Goal: Task Accomplishment & Management: Complete application form

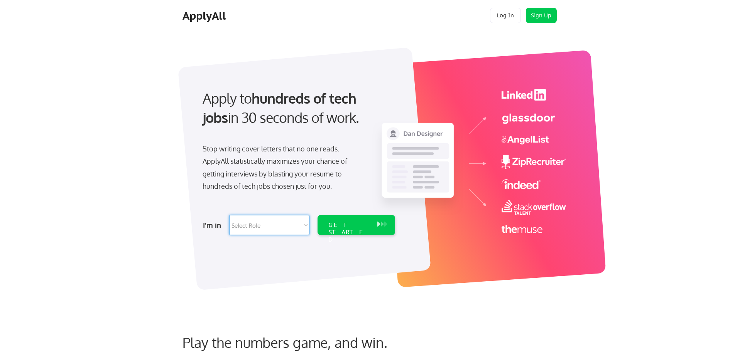
click at [287, 223] on select "Select Role Software Engineering Product Management Customer Success Sales UI/U…" at bounding box center [269, 225] width 80 height 20
select select ""technical_project_program_mgmt""
click at [229, 215] on select "Select Role Software Engineering Product Management Customer Success Sales UI/U…" at bounding box center [269, 225] width 80 height 20
select select ""technical_project_program_mgmt""
click at [348, 228] on div "GET STARTED" at bounding box center [348, 232] width 41 height 22
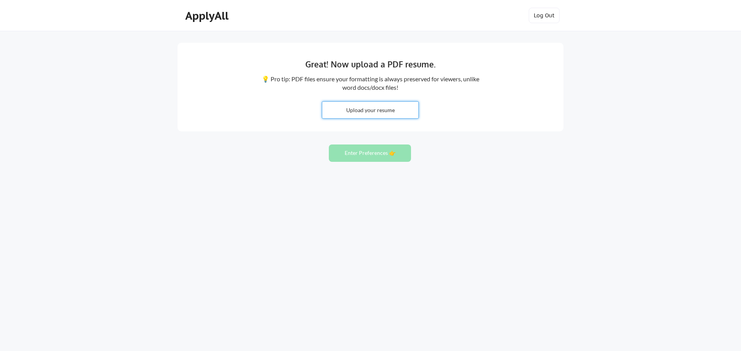
click at [386, 116] on input "file" at bounding box center [370, 110] width 96 height 17
click at [368, 113] on input "file" at bounding box center [370, 110] width 96 height 17
type input "C:\fakepath\Ohin Lockett 820 PDF Resume.pdf"
click at [369, 155] on button "Enter Preferences 👉" at bounding box center [370, 153] width 82 height 17
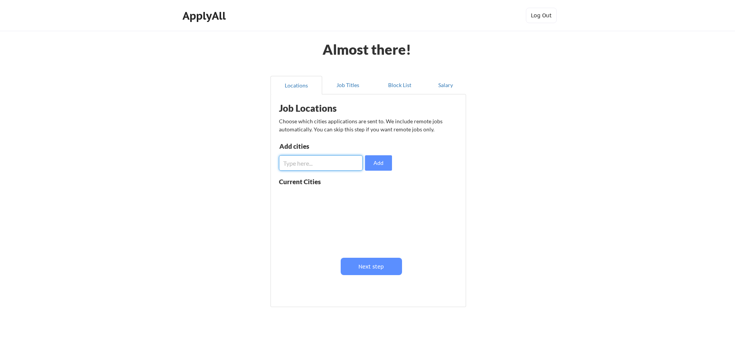
click at [330, 165] on input "input" at bounding box center [321, 162] width 84 height 15
type input "atlanta"
click at [377, 164] on button "Add" at bounding box center [378, 162] width 27 height 15
click at [313, 165] on input "input" at bounding box center [321, 162] width 84 height 15
click at [368, 197] on button at bounding box center [368, 197] width 6 height 6
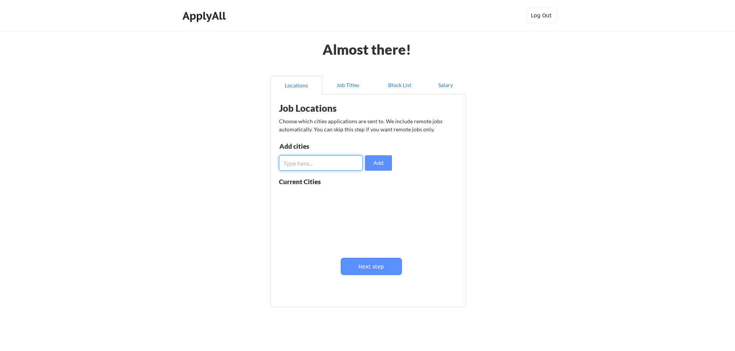
click at [328, 169] on input "input" at bounding box center [321, 162] width 84 height 15
type input "Atlanta, GA"
click at [373, 167] on button "Add" at bounding box center [378, 162] width 27 height 15
click at [334, 160] on input "input" at bounding box center [321, 162] width 84 height 15
click at [365, 196] on button at bounding box center [368, 197] width 6 height 6
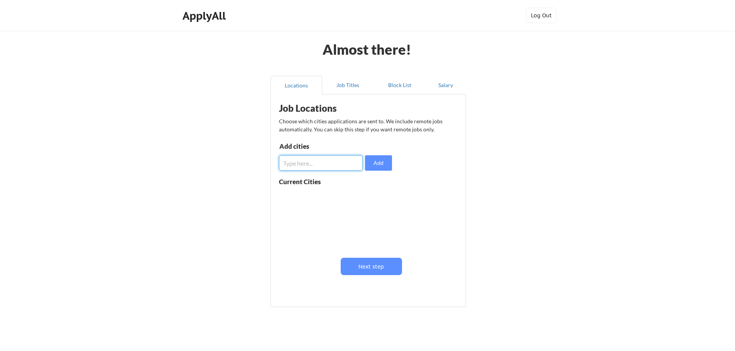
click at [318, 162] on input "input" at bounding box center [321, 162] width 84 height 15
type input "n"
click at [378, 163] on button "Add" at bounding box center [378, 162] width 27 height 15
click at [296, 161] on input "input" at bounding box center [321, 162] width 84 height 15
click at [325, 162] on input "input" at bounding box center [321, 162] width 84 height 15
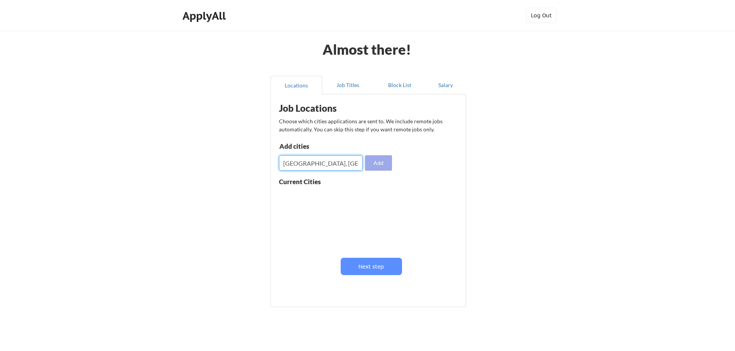
type input "[GEOGRAPHIC_DATA], [GEOGRAPHIC_DATA]"
click at [375, 164] on button "Add" at bounding box center [378, 162] width 27 height 15
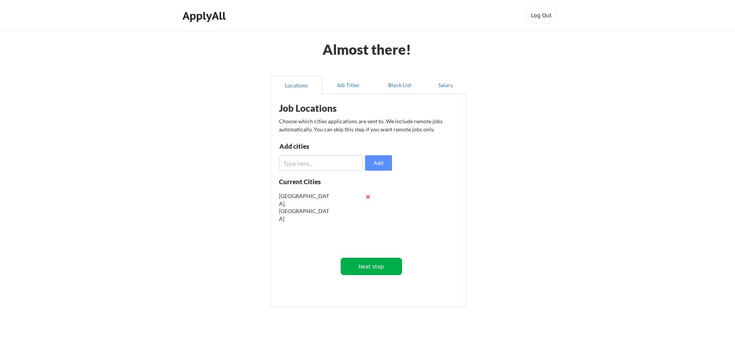
click at [373, 268] on button "Next step" at bounding box center [371, 266] width 61 height 17
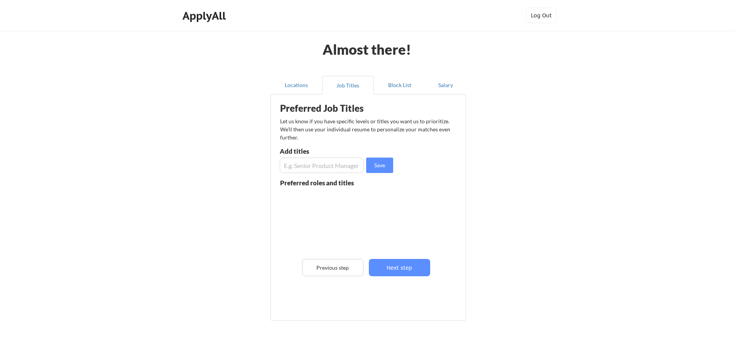
click at [315, 165] on input "input" at bounding box center [322, 165] width 84 height 15
click at [294, 79] on button "Locations" at bounding box center [296, 85] width 52 height 19
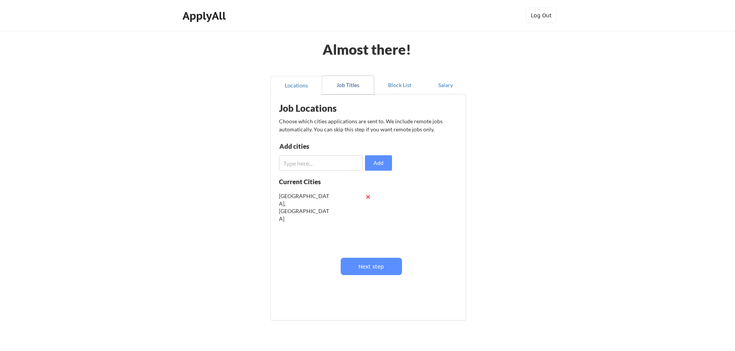
click at [352, 85] on button "Job Titles" at bounding box center [348, 85] width 52 height 19
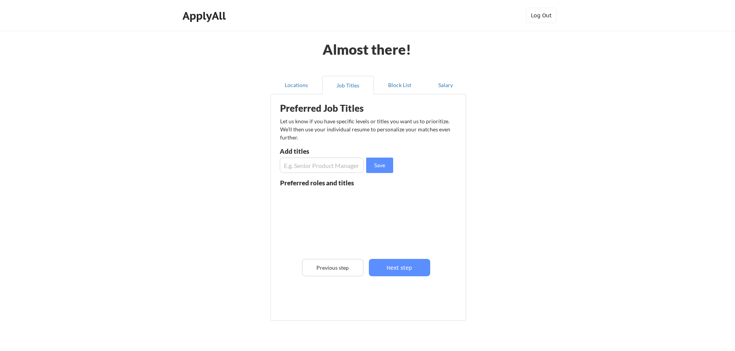
click at [313, 167] on input "input" at bounding box center [322, 165] width 84 height 15
type input "IT Operations Director"
click at [375, 166] on button "Save" at bounding box center [379, 165] width 27 height 15
click at [317, 155] on div "Add titles" at bounding box center [321, 153] width 82 height 10
click at [312, 162] on input "input" at bounding box center [322, 165] width 84 height 15
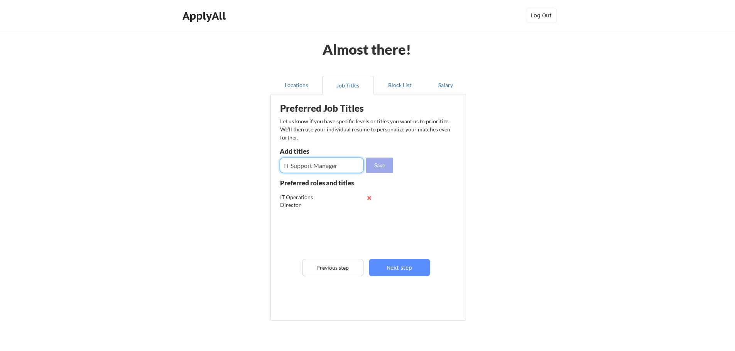
type input "IT Support Manager"
click at [378, 163] on button "Save" at bounding box center [379, 165] width 27 height 15
click at [287, 164] on input "input" at bounding box center [322, 165] width 84 height 15
type input "IT Manager"
click at [380, 162] on button "Save" at bounding box center [379, 165] width 27 height 15
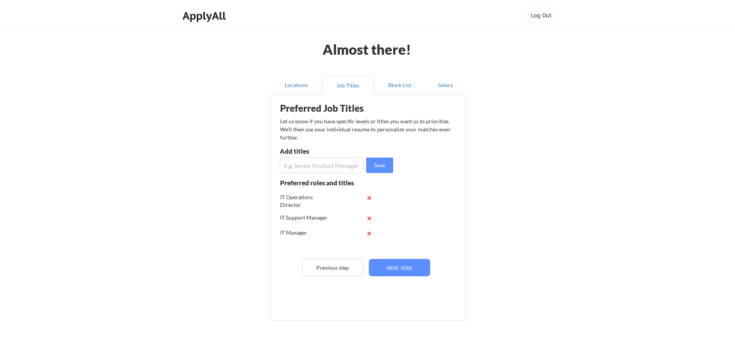
click at [303, 165] on input "input" at bounding box center [322, 165] width 84 height 15
type input "Sr. IT Manager"
click at [379, 166] on button "Save" at bounding box center [379, 165] width 27 height 15
click at [315, 162] on input "input" at bounding box center [322, 165] width 84 height 15
type input "VP of IT"
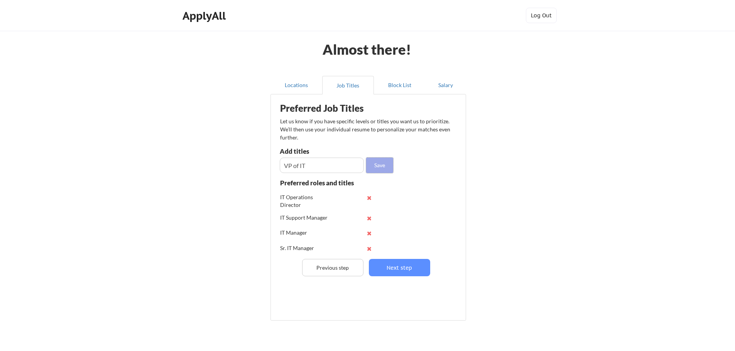
click at [378, 164] on button "Save" at bounding box center [379, 165] width 27 height 15
click at [392, 269] on button "Next step" at bounding box center [399, 267] width 61 height 17
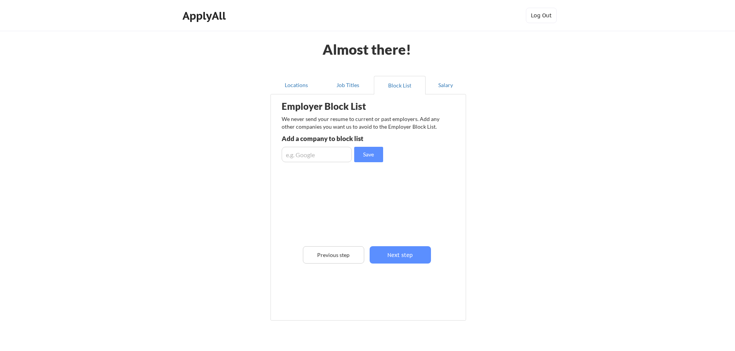
click at [405, 244] on div "Employer Block List We never send your resume to current or past employers. Add…" at bounding box center [368, 195] width 187 height 199
click at [390, 256] on button "Next step" at bounding box center [400, 255] width 61 height 17
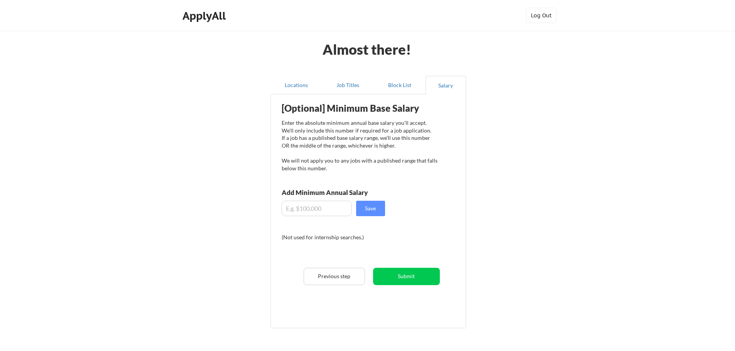
click at [326, 213] on input "input" at bounding box center [317, 208] width 70 height 15
click at [368, 216] on button "Save" at bounding box center [370, 208] width 29 height 15
click at [297, 209] on input "input" at bounding box center [317, 208] width 70 height 15
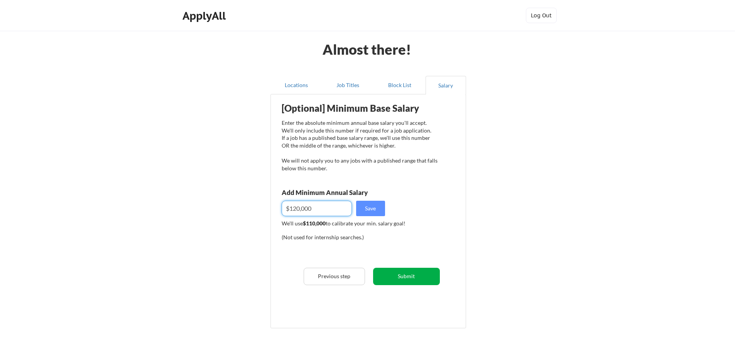
type input "$120,000"
click at [393, 274] on button "Submit" at bounding box center [406, 276] width 67 height 17
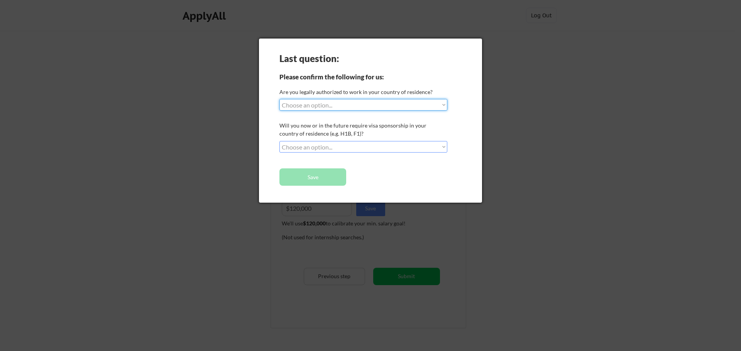
click at [386, 103] on select "Choose an option... Yes, I am a US Citizen Yes, I am a Canadian Citizen Yes, I …" at bounding box center [363, 105] width 168 height 12
select select ""yes__i_am_a_us_citizen""
click at [279, 99] on select "Choose an option... Yes, I am a US Citizen Yes, I am a Canadian Citizen Yes, I …" at bounding box center [363, 105] width 168 height 12
click at [328, 149] on select "Choose an option... No, I will not need sponsorship Yes, I will need sponsorship" at bounding box center [363, 147] width 168 height 12
select select ""no__i_will_not_need_sponsorship""
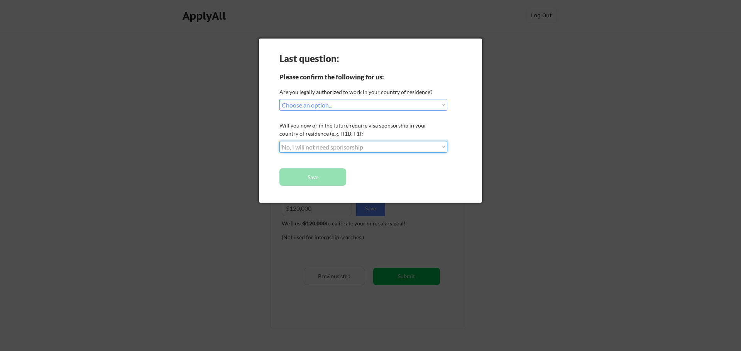
click at [279, 141] on select "Choose an option... No, I will not need sponsorship Yes, I will need sponsorship" at bounding box center [363, 147] width 168 height 12
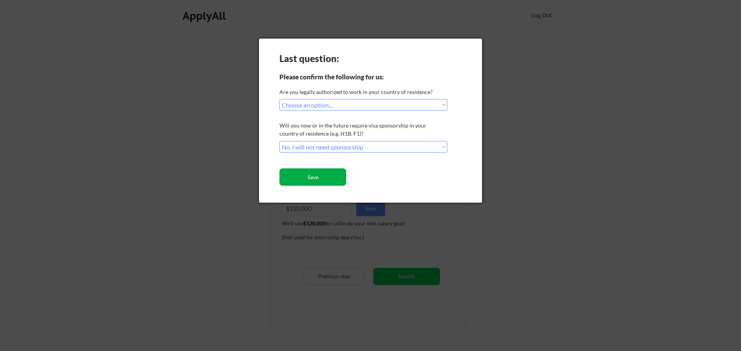
click at [322, 179] on button "Save" at bounding box center [312, 177] width 67 height 17
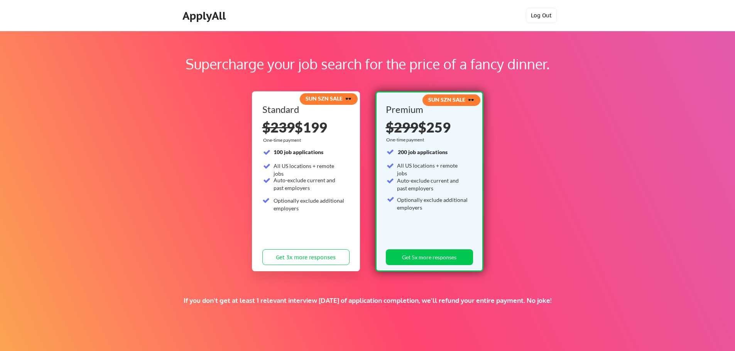
click at [547, 20] on button "Log Out" at bounding box center [541, 15] width 31 height 15
